Goal: Transaction & Acquisition: Obtain resource

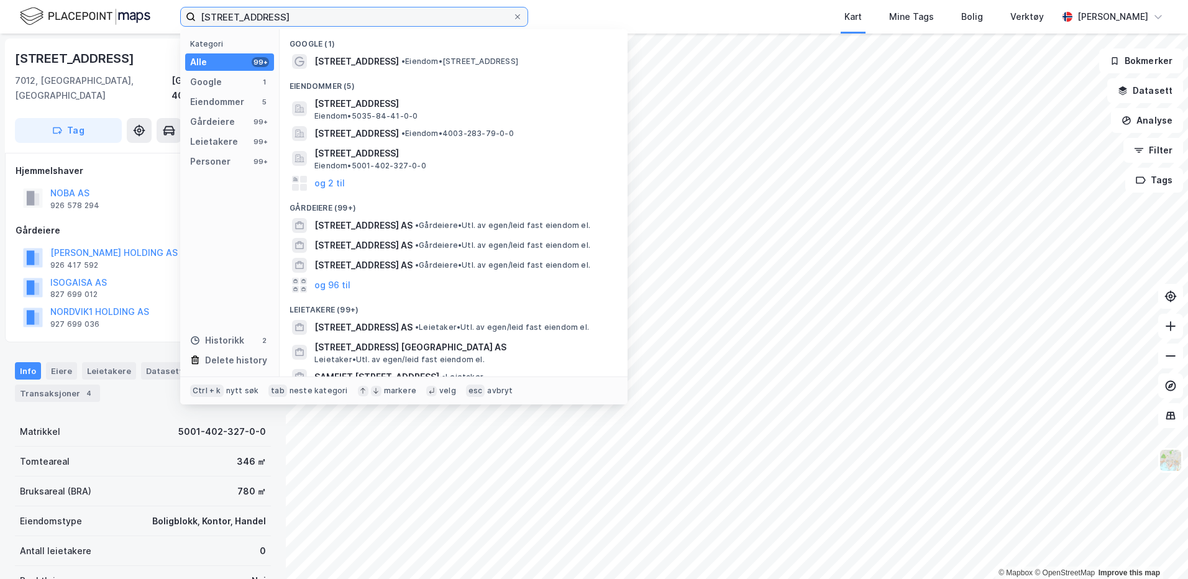
drag, startPoint x: 303, startPoint y: 16, endPoint x: 195, endPoint y: 27, distance: 108.8
click at [195, 27] on div "[STREET_ADDRESS] Kategori Alle 99+ Google 1 Eiendommer 5 Gårdeiere 99+ Leietake…" at bounding box center [594, 17] width 1188 height 34
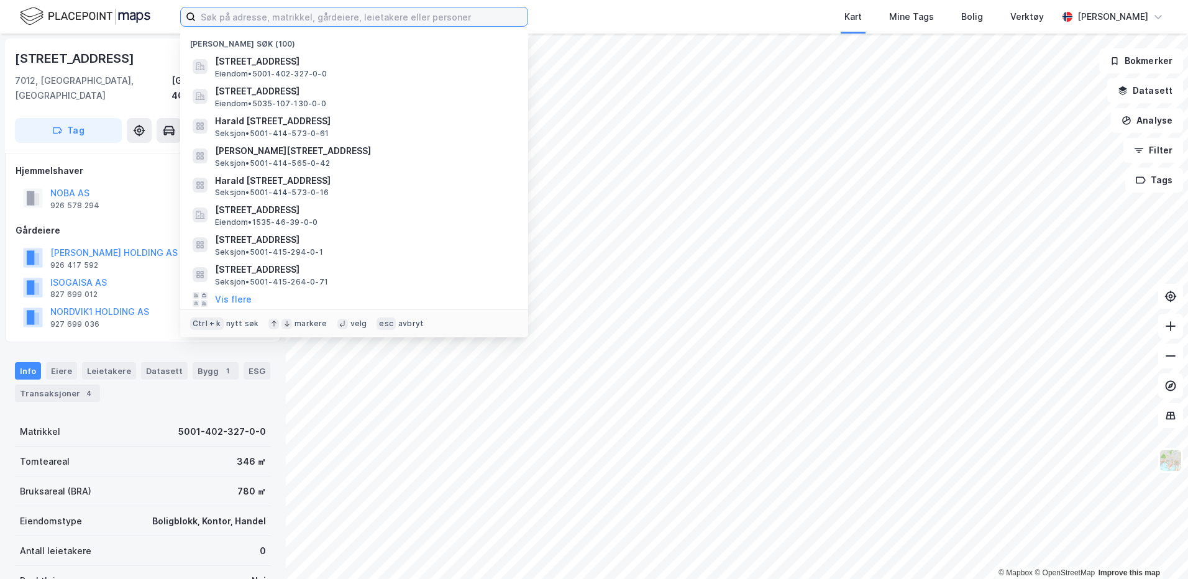
click at [252, 17] on input at bounding box center [362, 16] width 332 height 19
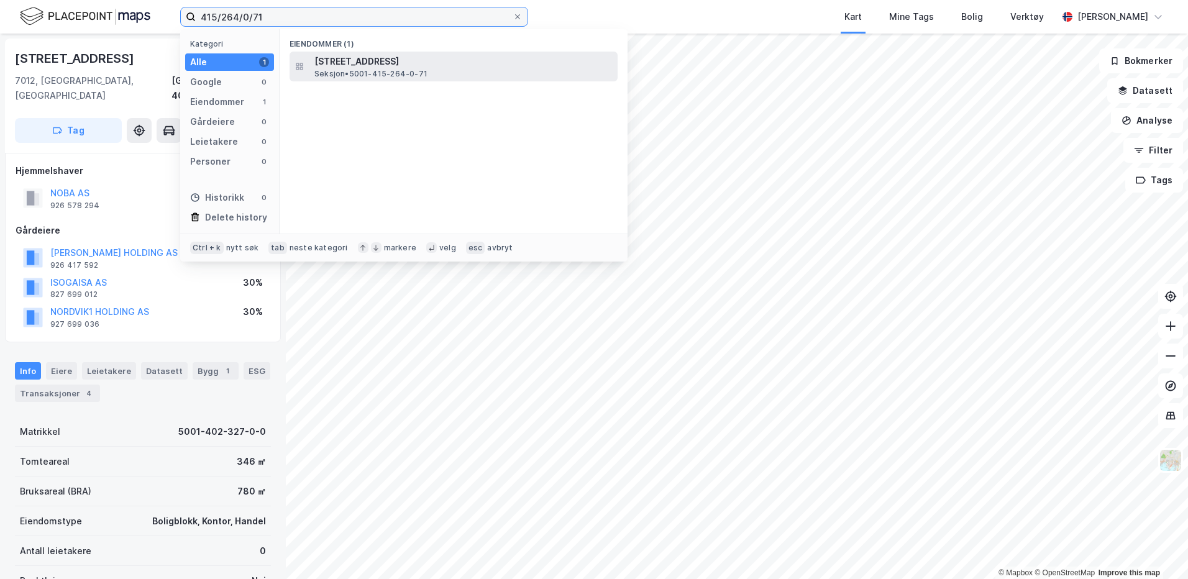
type input "415/264/0/71"
click at [322, 60] on span "[STREET_ADDRESS]" at bounding box center [463, 61] width 298 height 15
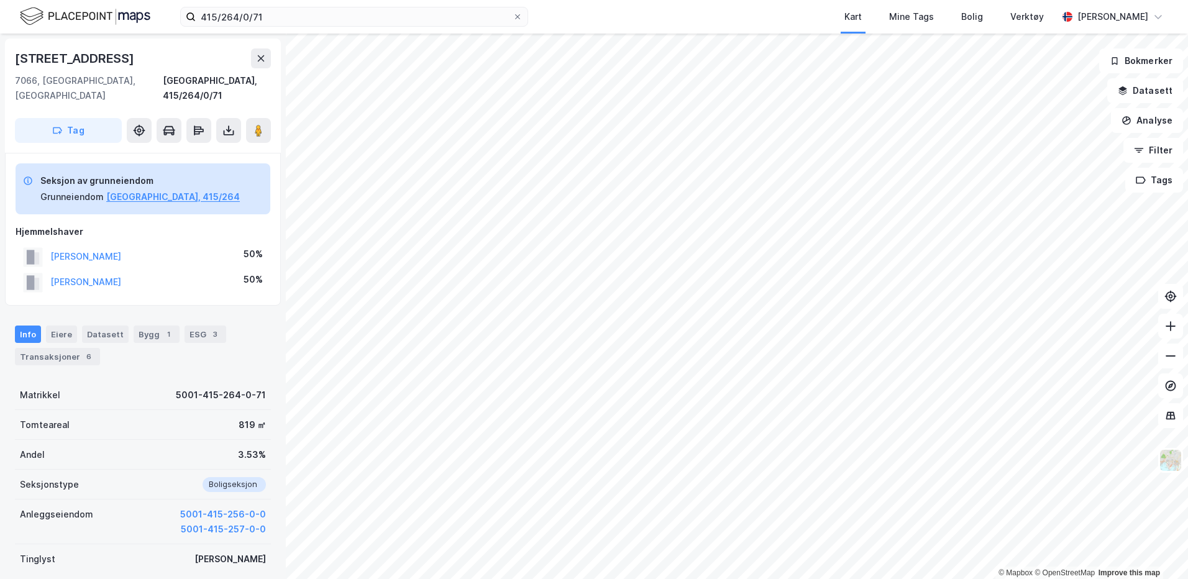
click at [231, 129] on div "[STREET_ADDRESS], 415/264/0/71 Tag" at bounding box center [143, 96] width 276 height 114
click at [219, 118] on button at bounding box center [228, 130] width 25 height 25
click at [199, 150] on div "Last ned grunnbok" at bounding box center [167, 155] width 72 height 10
